Goal: Check status: Check status

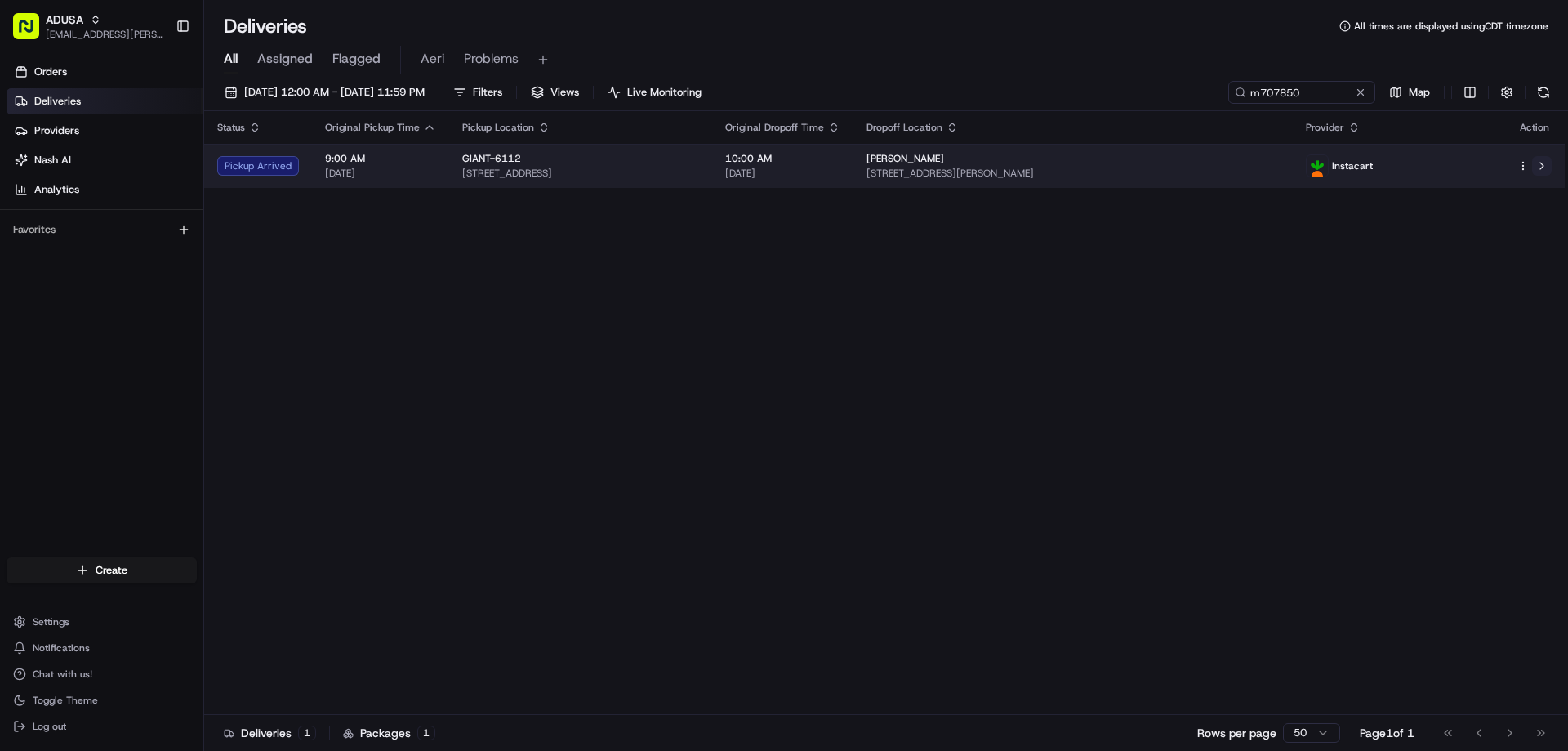
type input "m707850"
click at [1536, 160] on button at bounding box center [1543, 166] width 20 height 20
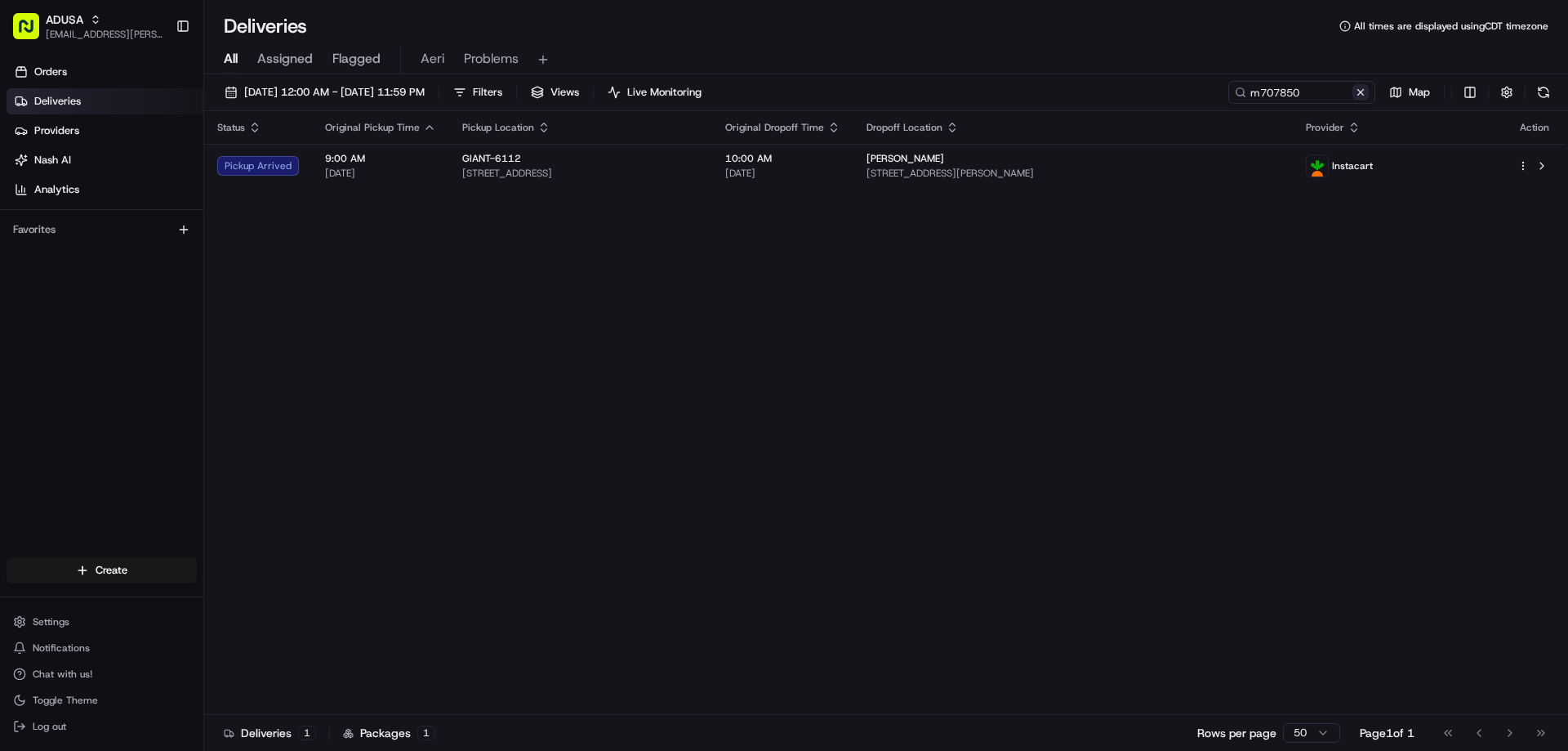
click at [1359, 91] on button at bounding box center [1361, 92] width 16 height 16
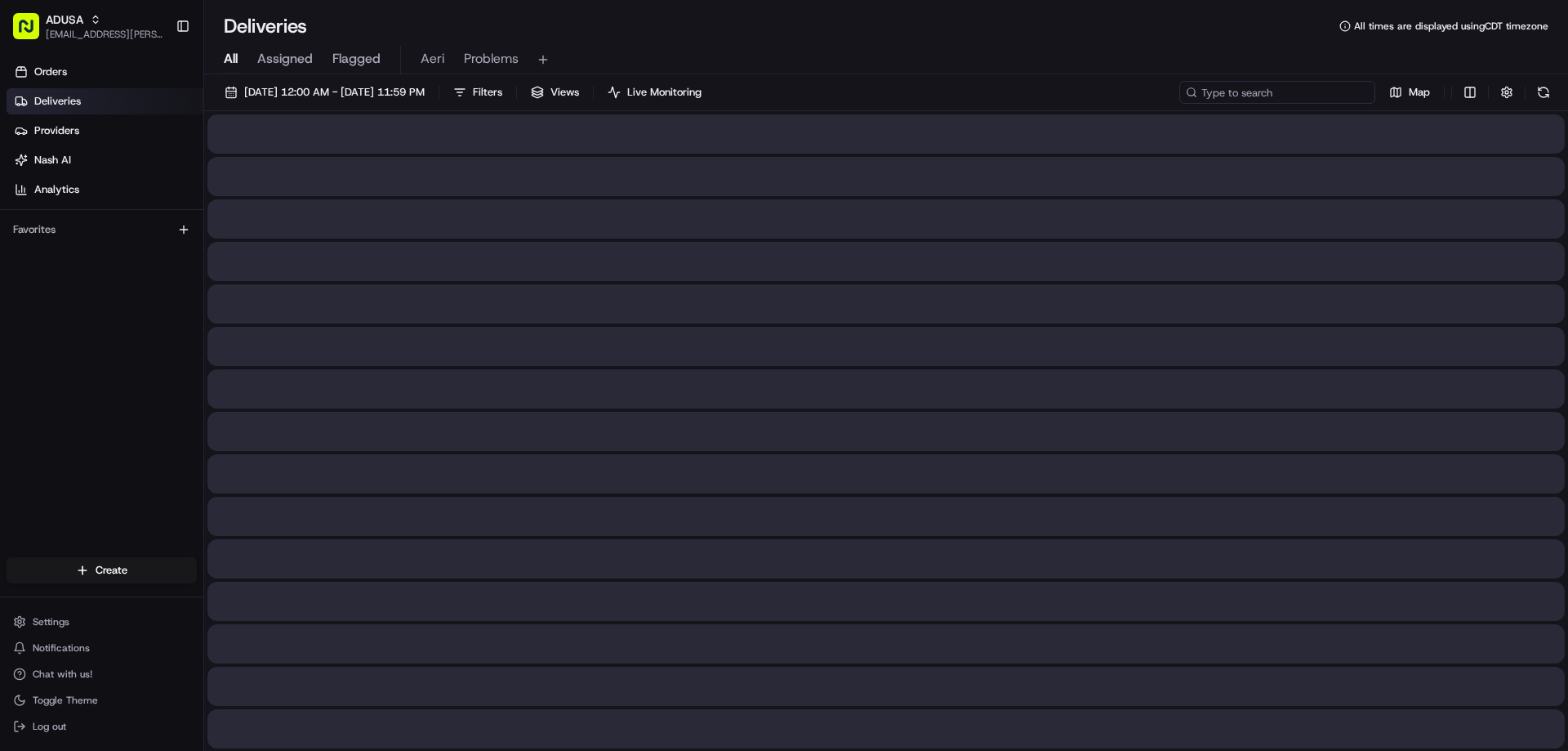
click at [1338, 91] on input at bounding box center [1277, 92] width 196 height 23
paste input "m704565636"
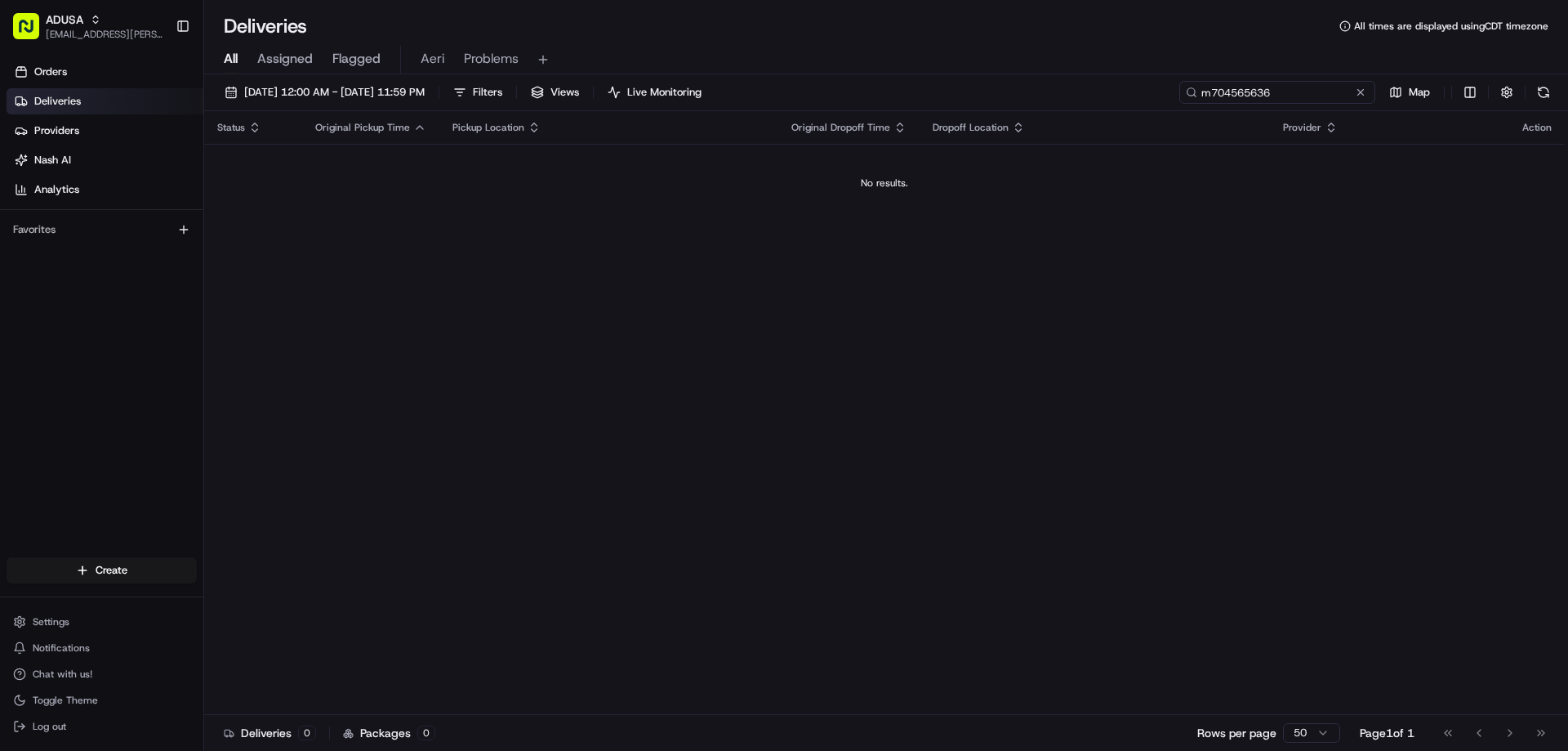
type input "m704565636"
click at [1362, 91] on button at bounding box center [1361, 92] width 16 height 16
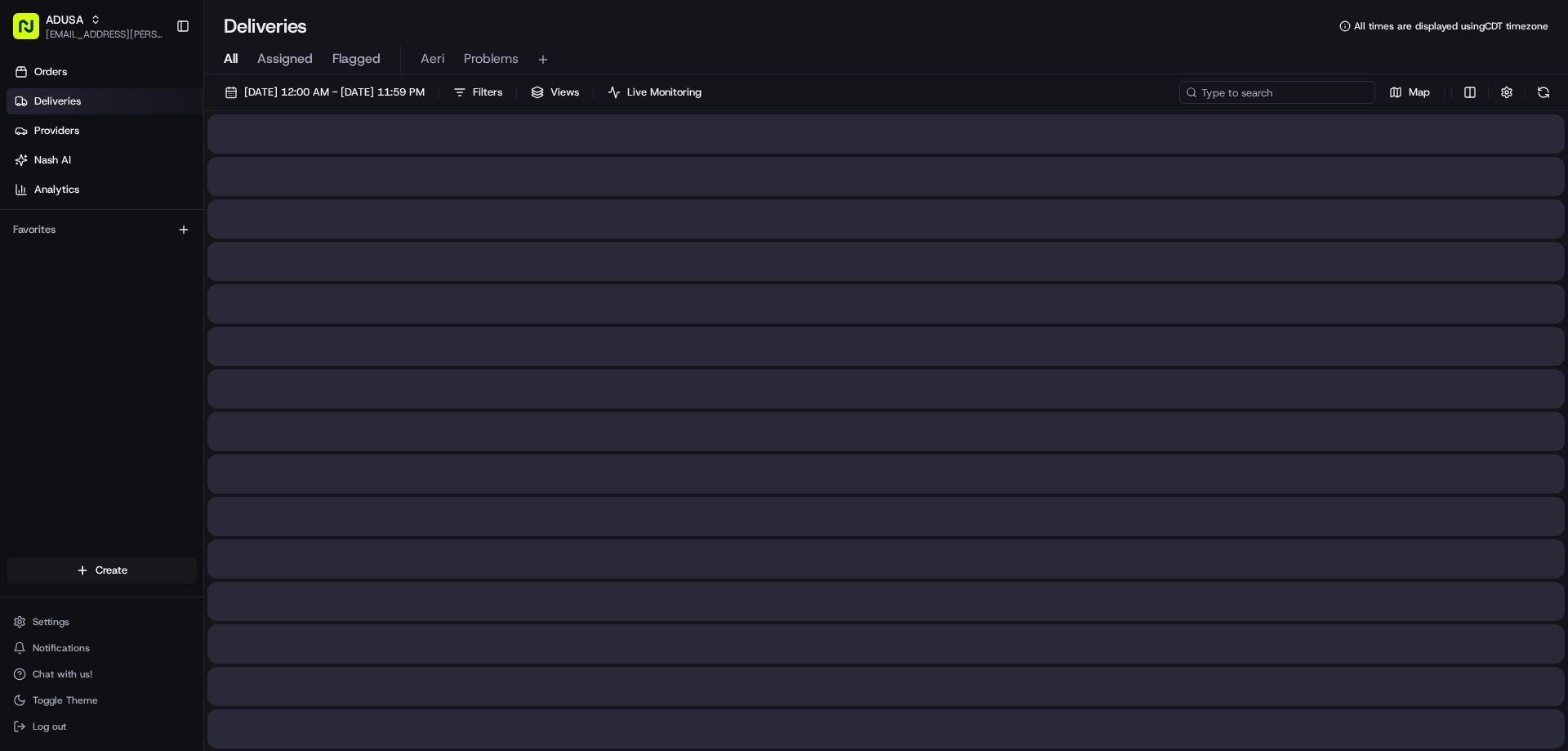
click at [1336, 93] on input at bounding box center [1277, 92] width 196 height 23
paste input "m708191348"
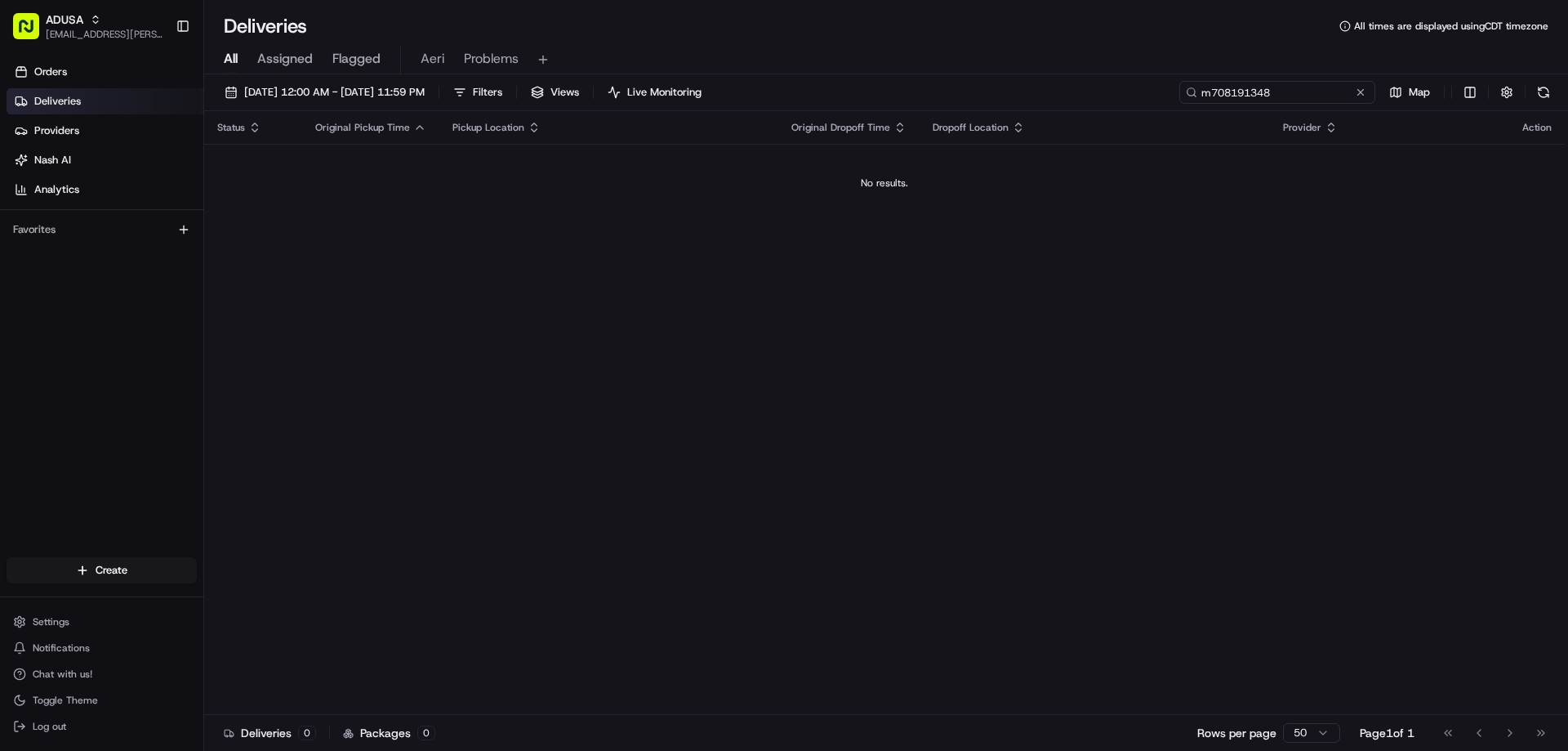
type input "m708191348"
click at [1364, 96] on button at bounding box center [1361, 92] width 16 height 16
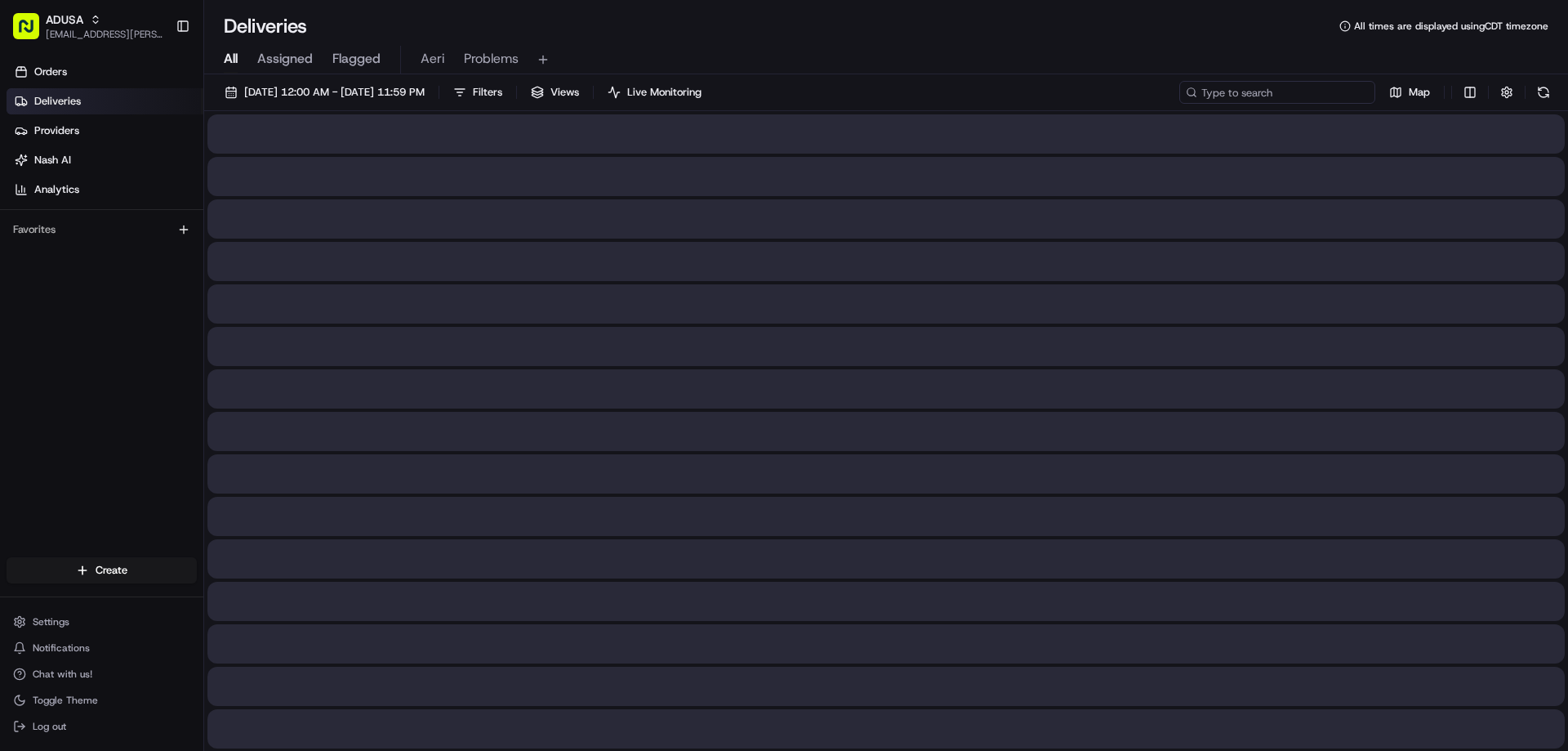
click at [1300, 99] on input at bounding box center [1277, 92] width 196 height 23
paste input "m702019271"
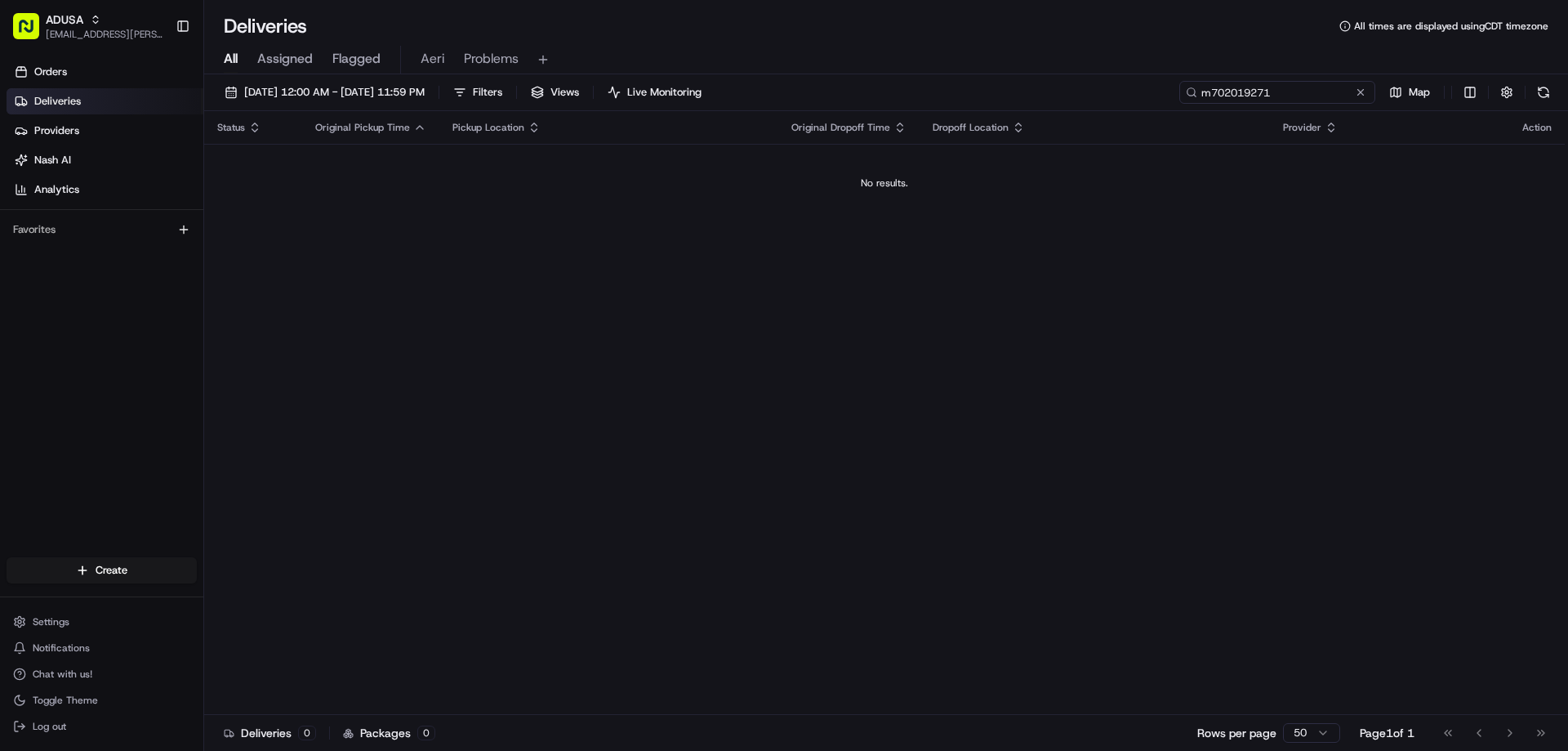
drag, startPoint x: 1213, startPoint y: 98, endPoint x: 1153, endPoint y: 113, distance: 61.8
click at [1156, 112] on div "08/24/2025 12:00 AM - 08/24/2025 11:59 PM Filters Views Live Monitoring m702019…" at bounding box center [885, 414] width 1364 height 680
type input "m702019271"
click at [1354, 93] on button at bounding box center [1361, 92] width 16 height 16
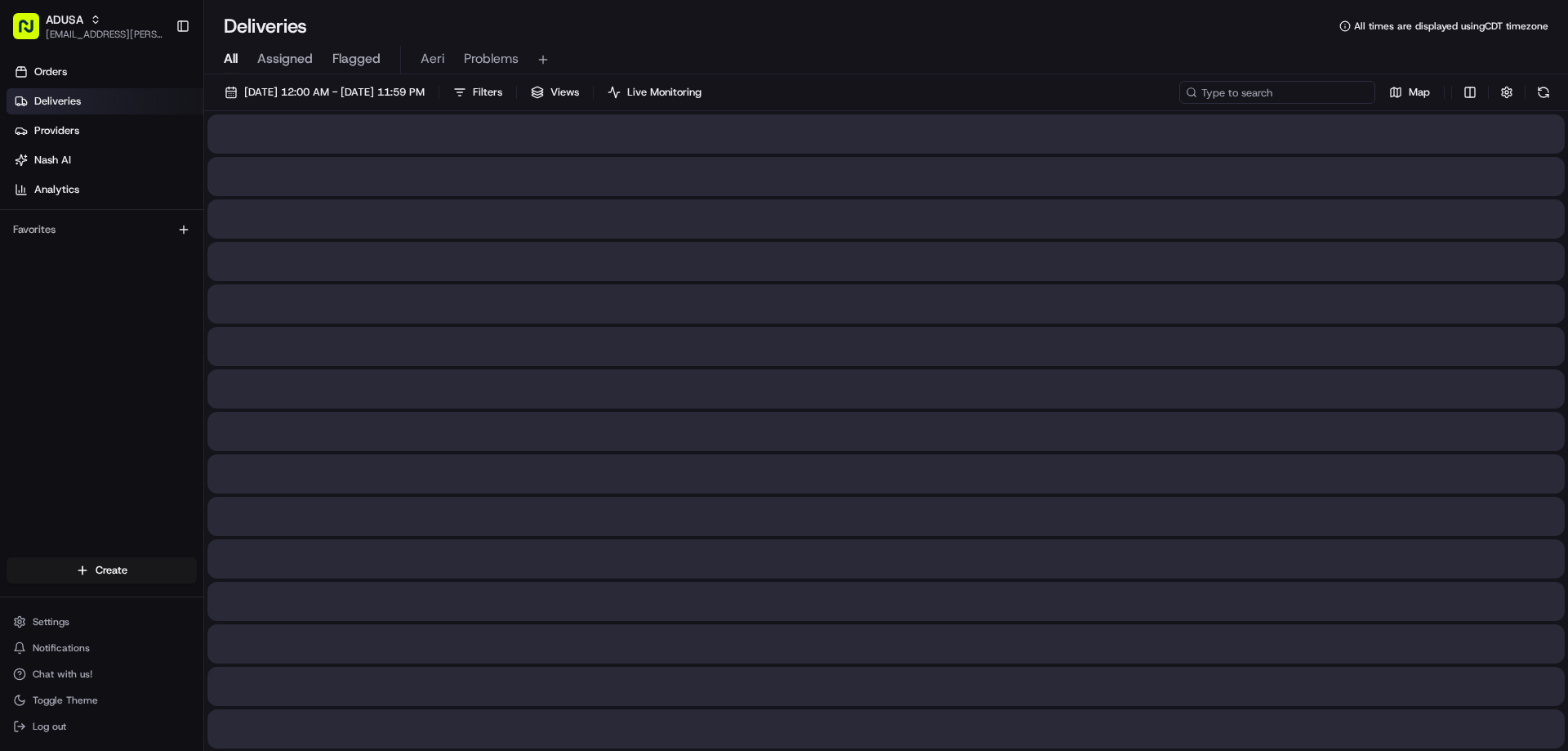
click at [1298, 95] on input at bounding box center [1277, 92] width 196 height 23
paste input "m706436335"
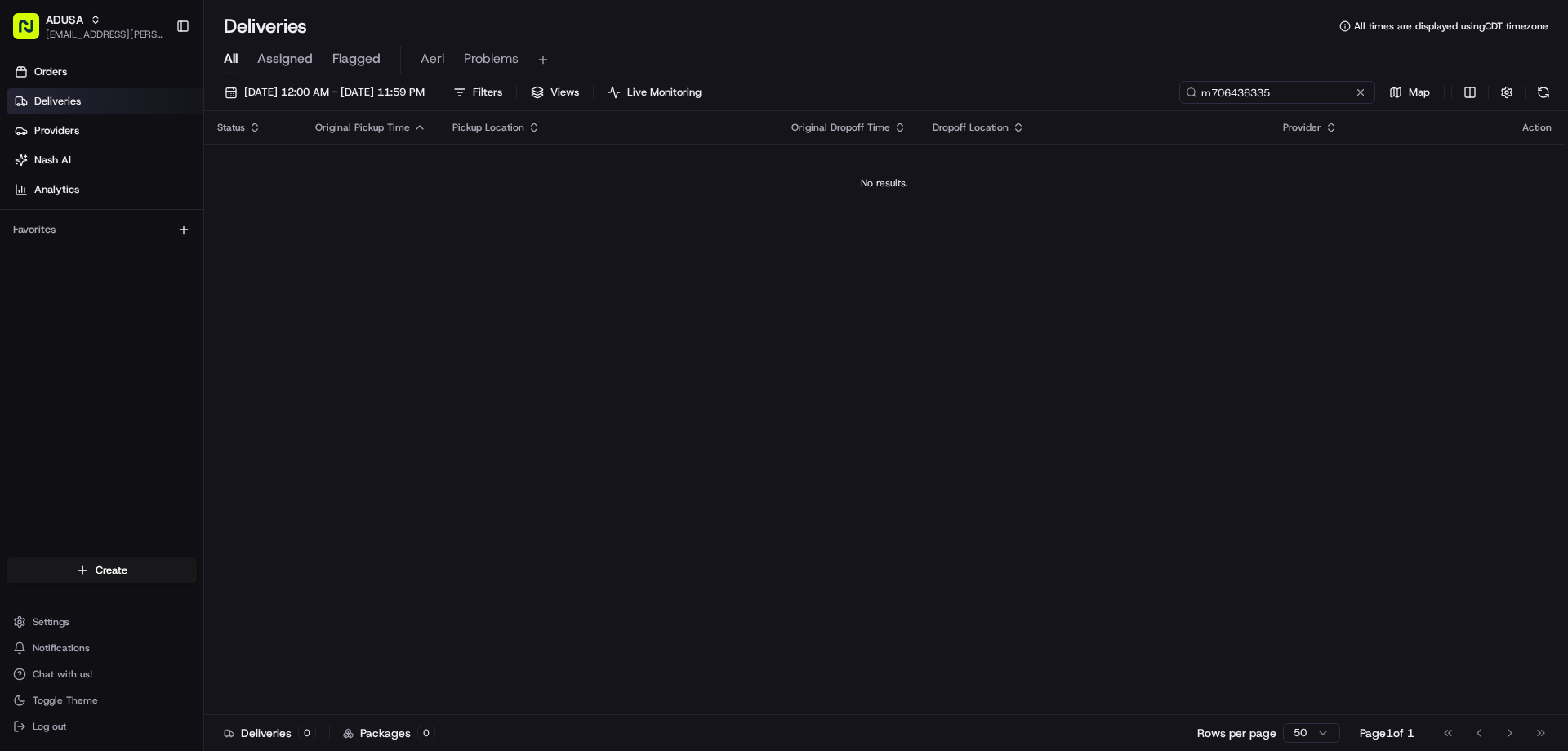
type input "m706436335"
click at [1362, 98] on button at bounding box center [1361, 92] width 16 height 16
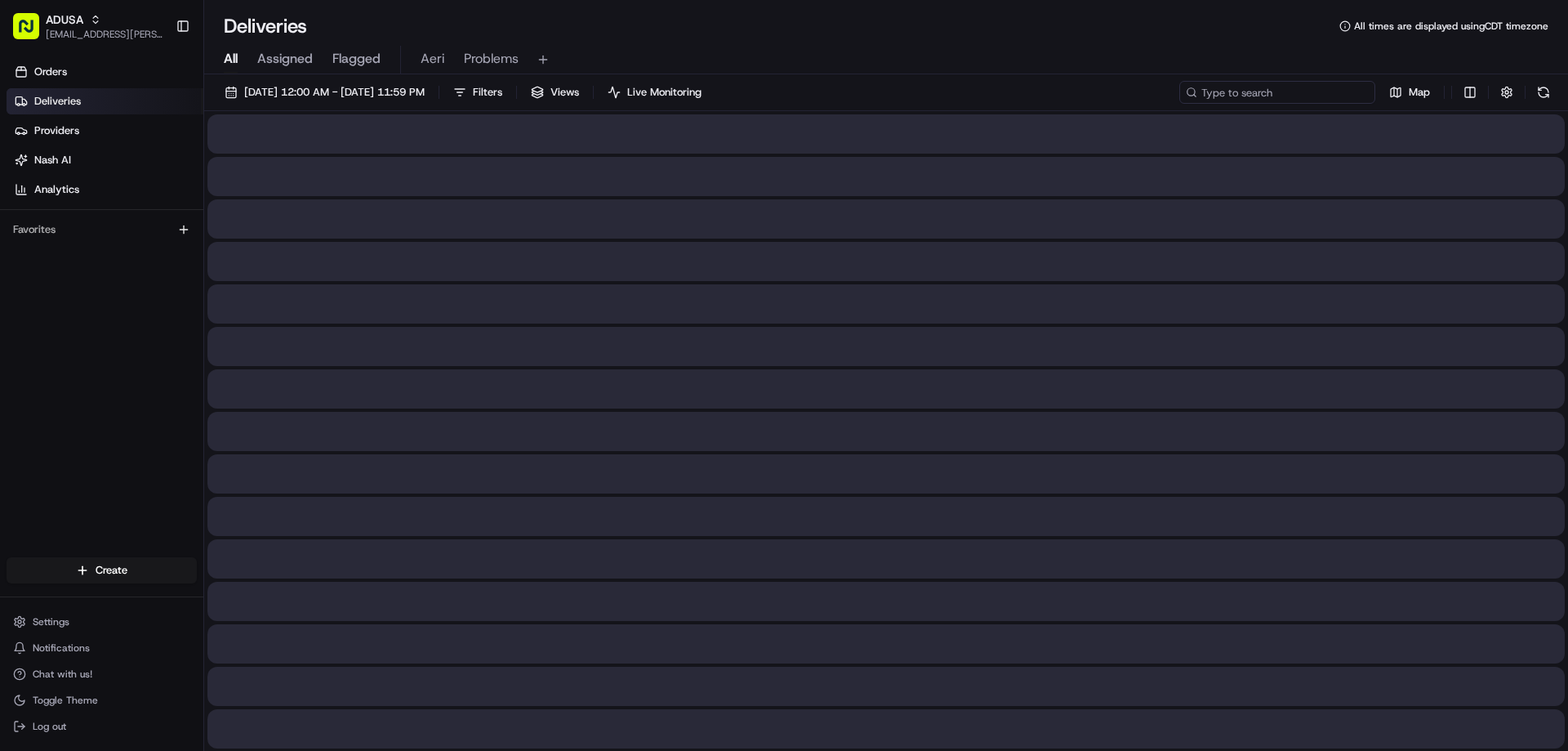
click at [1323, 92] on input at bounding box center [1277, 92] width 196 height 23
paste input "m703573047"
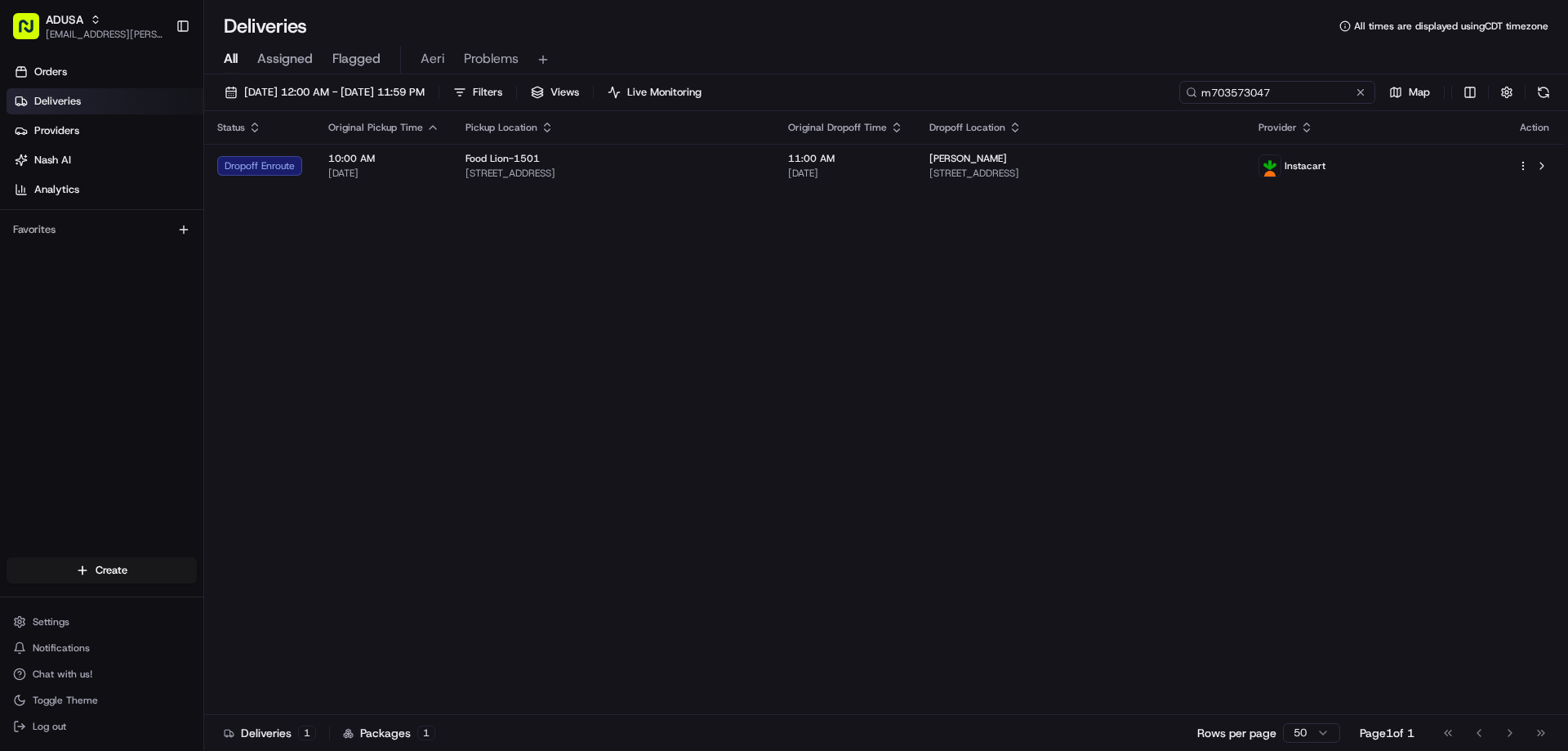
type input "m703573047"
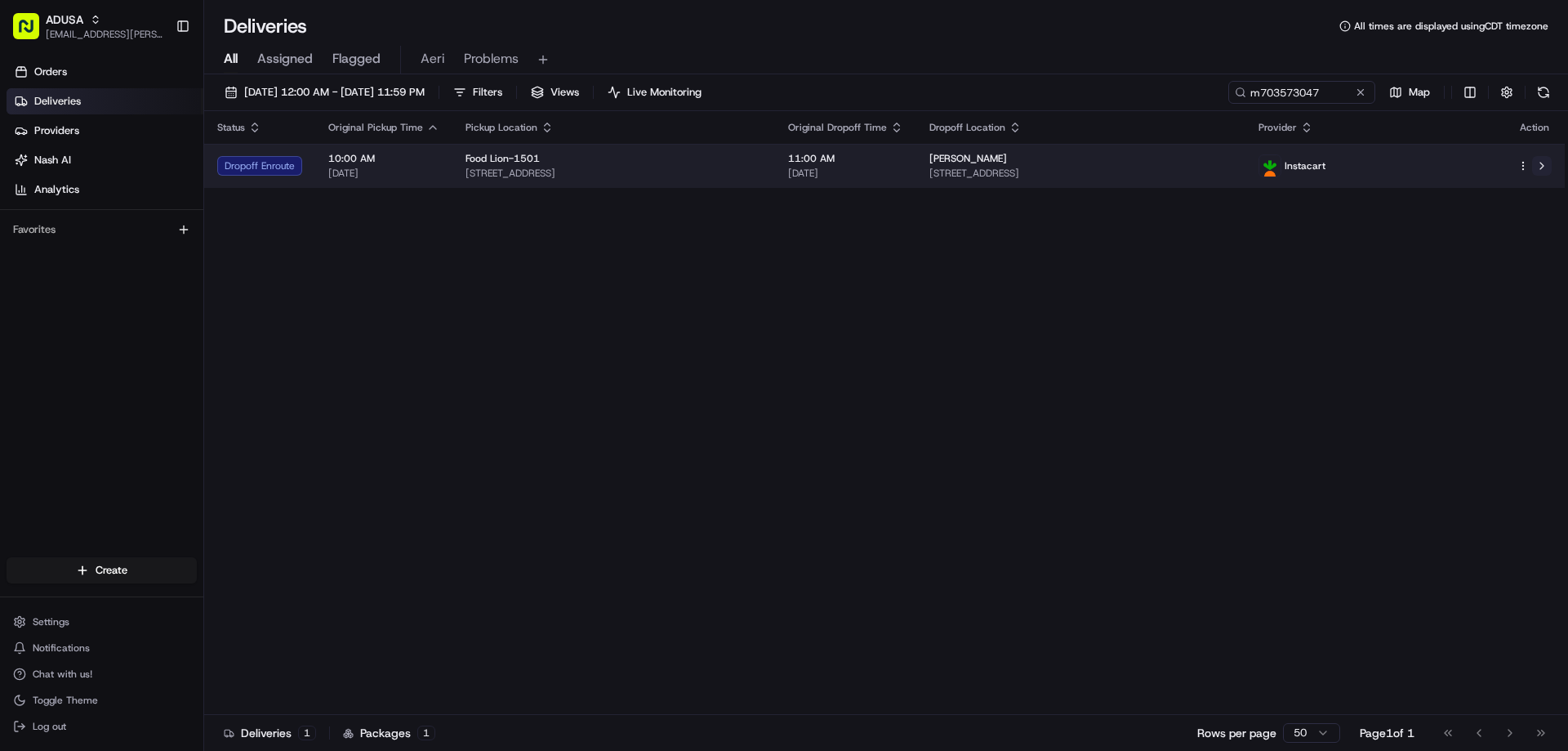
click at [1538, 165] on button at bounding box center [1543, 166] width 20 height 20
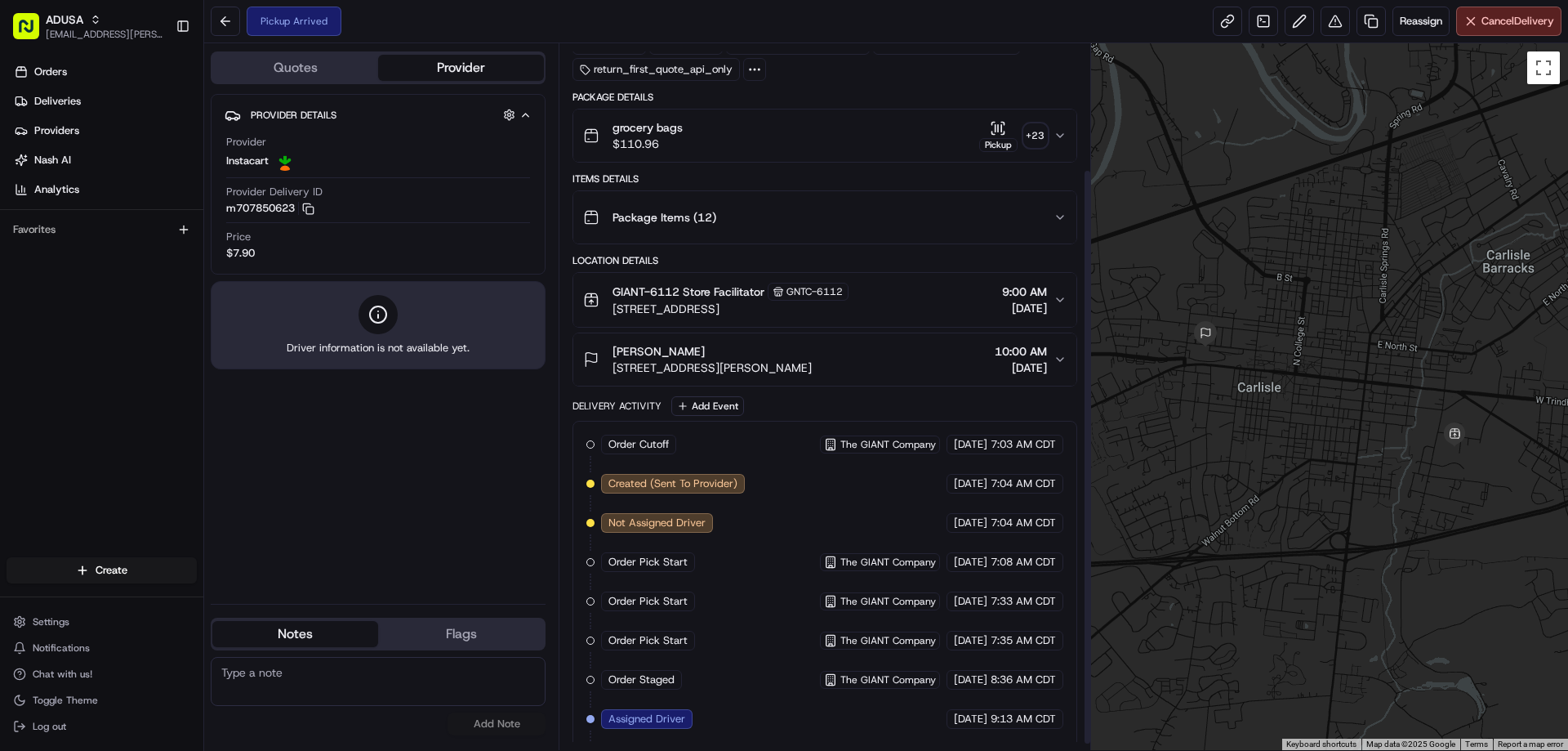
scroll to position [160, 0]
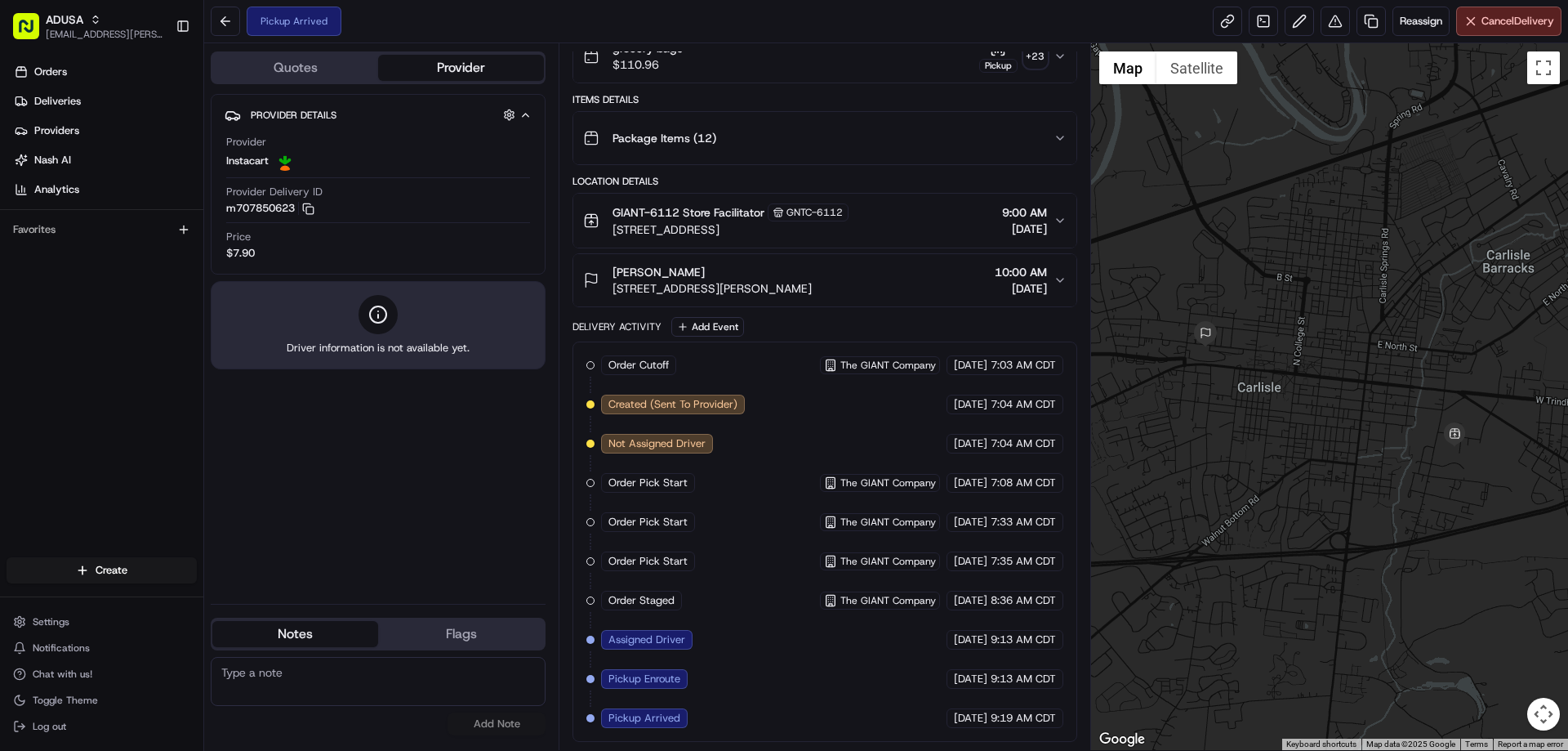
click at [1049, 224] on div "GIANT-6112 Store Facilitator GNTC-6112 [STREET_ADDRESS] 9:00 AM [DATE]" at bounding box center [818, 221] width 470 height 34
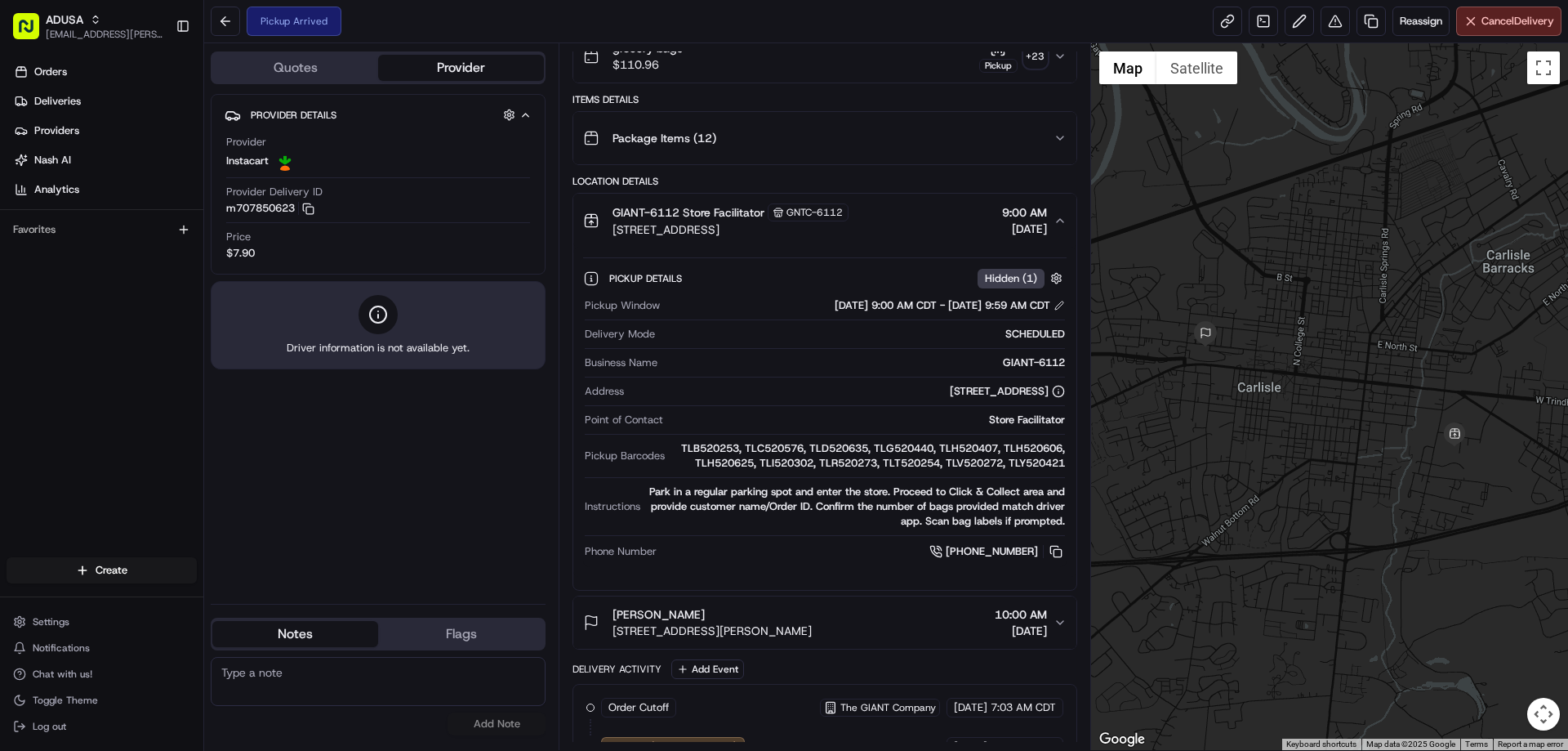
click at [1049, 224] on div "GIANT-6112 Store Facilitator GNTC-6112 [STREET_ADDRESS] 9:00 AM [DATE]" at bounding box center [818, 221] width 470 height 34
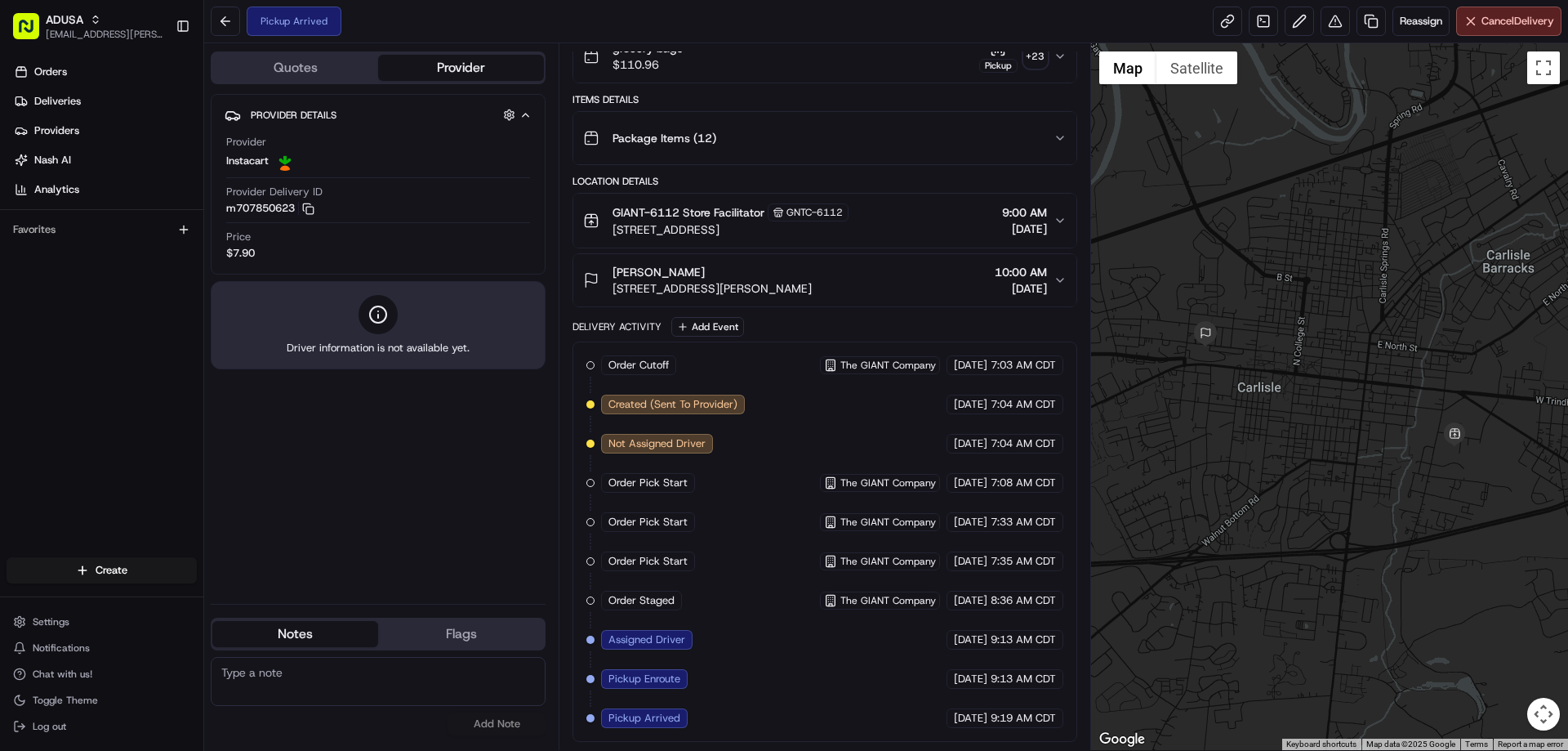
click at [1036, 272] on span "10:00 AM" at bounding box center [1021, 272] width 52 height 16
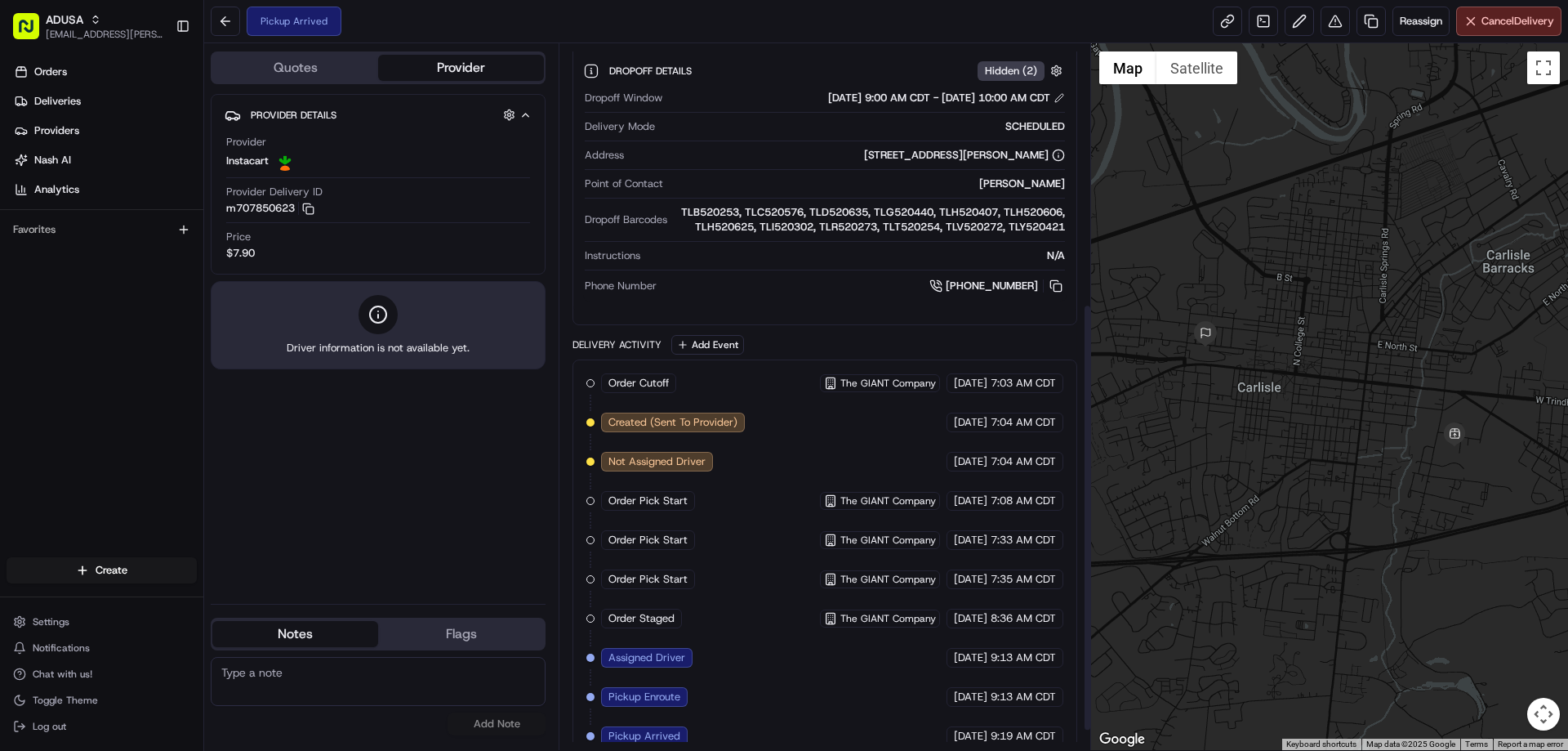
scroll to position [460, 0]
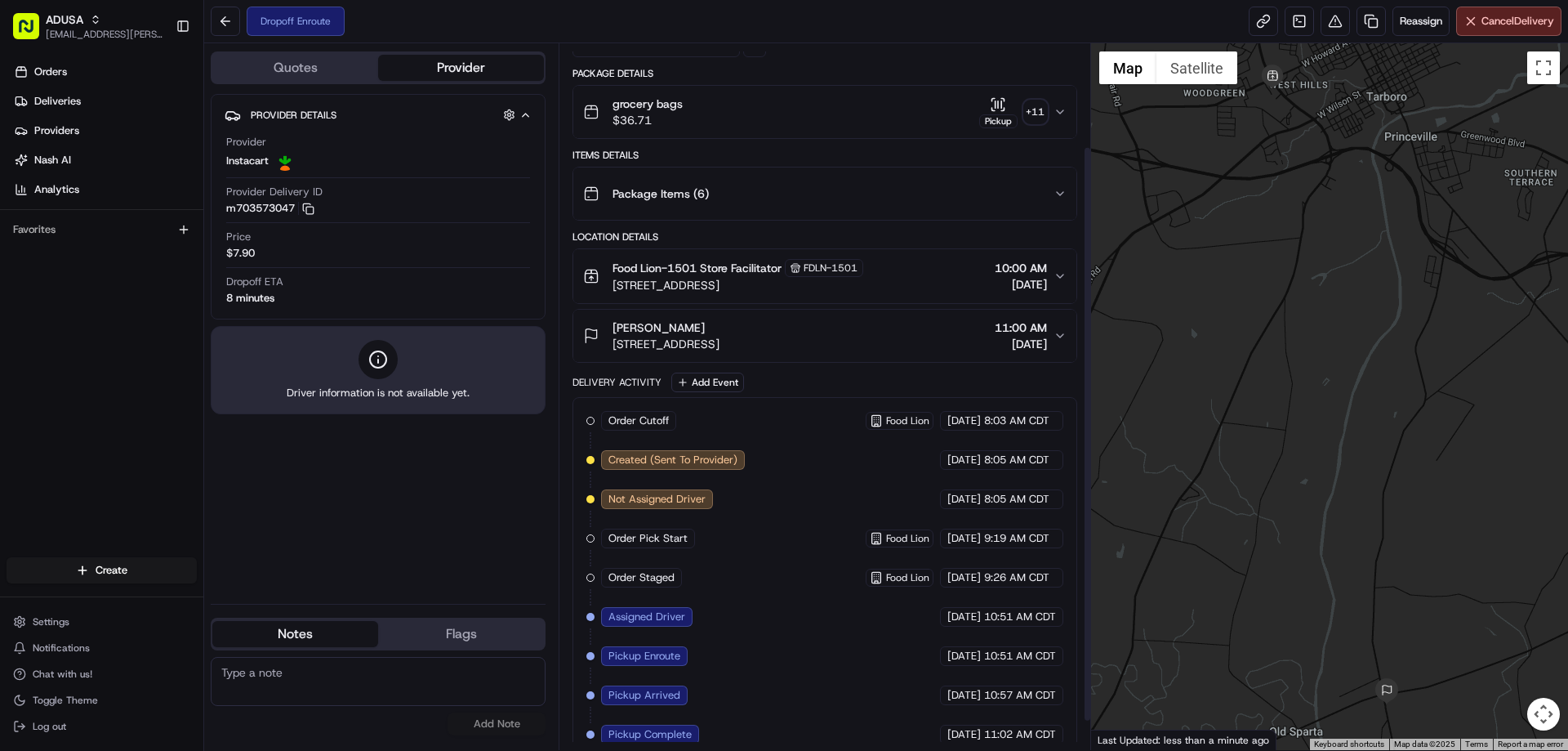
scroll to position [160, 0]
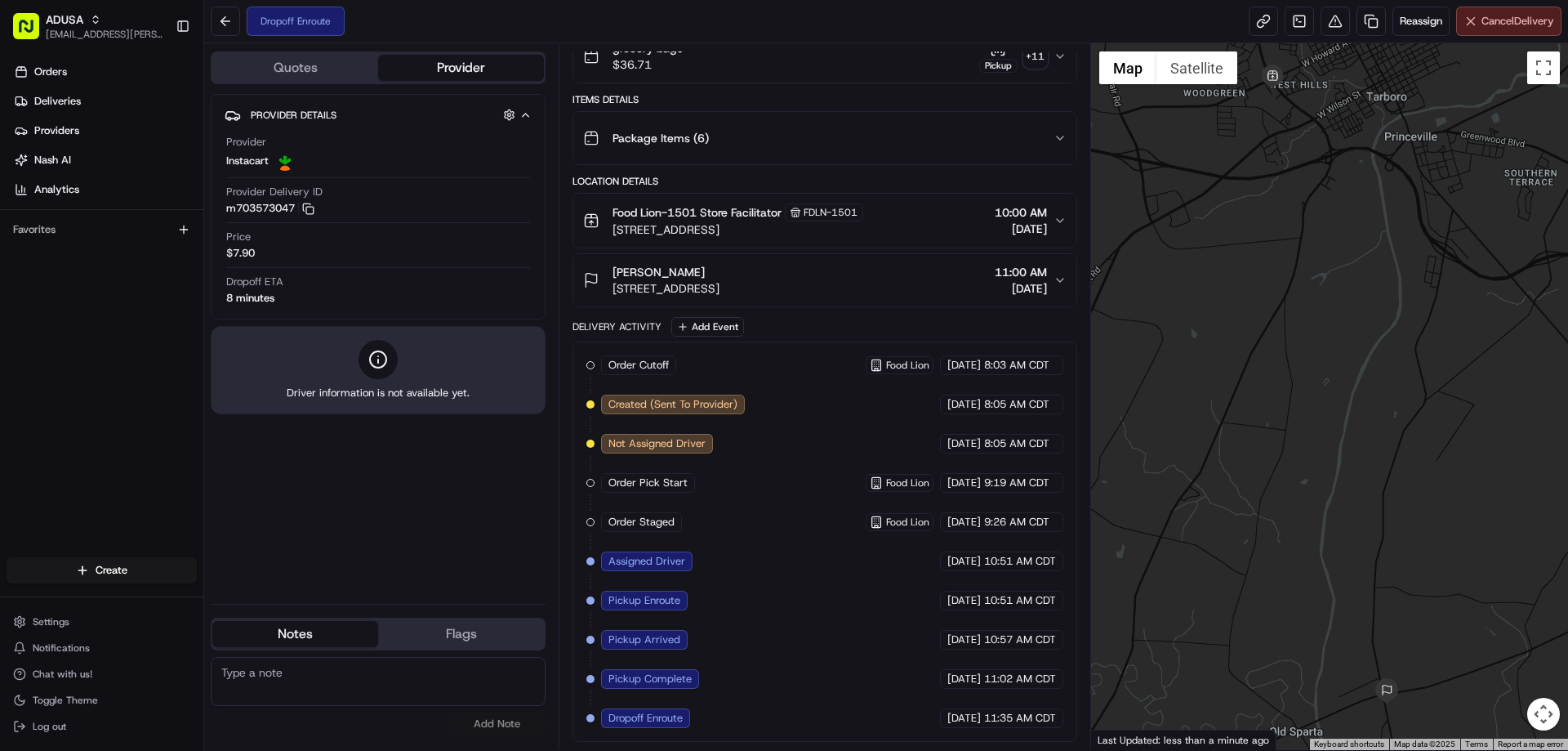
click at [1522, 20] on span "Cancel Delivery" at bounding box center [1518, 21] width 73 height 14
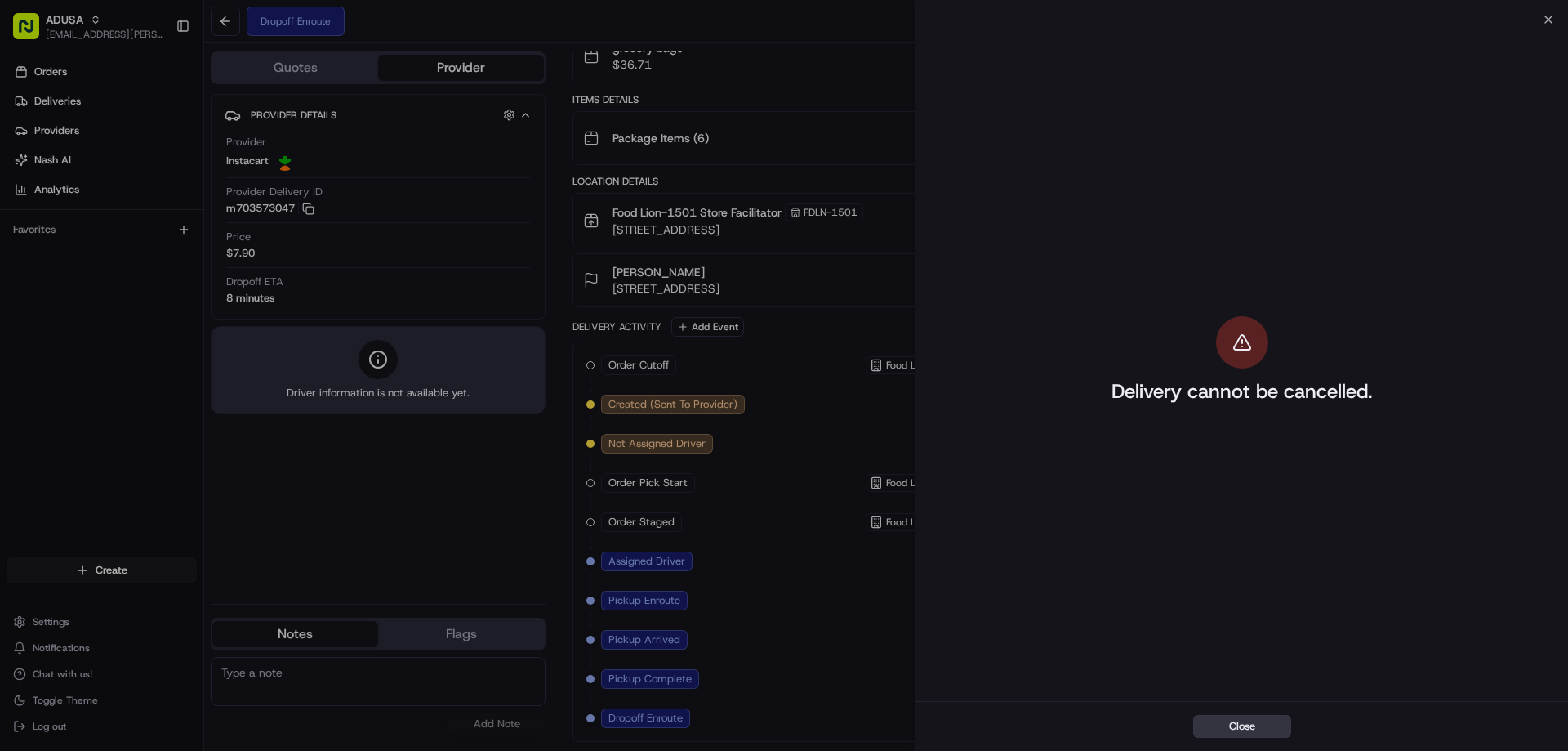
click at [1258, 733] on button "Close" at bounding box center [1242, 726] width 98 height 23
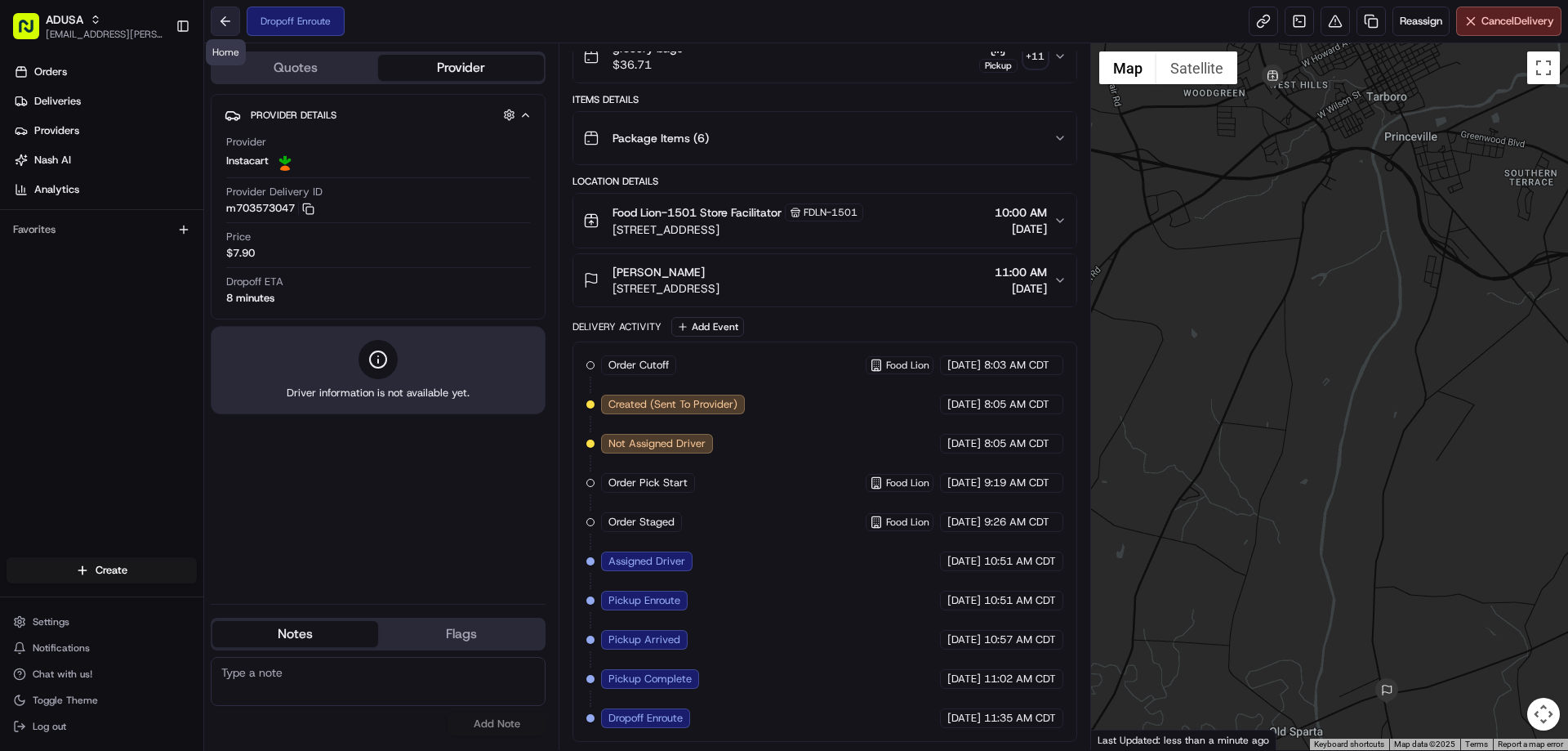
click at [226, 21] on button at bounding box center [225, 21] width 30 height 30
